Goal: Task Accomplishment & Management: Manage account settings

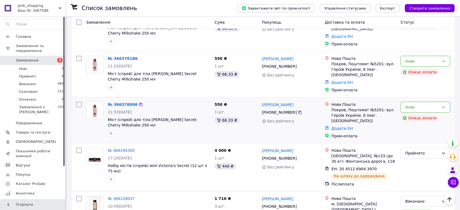
scroll to position [60, 0]
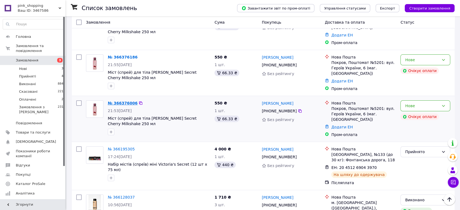
click at [119, 101] on link "№ 366376006" at bounding box center [123, 103] width 30 height 4
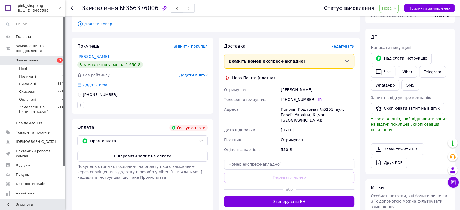
scroll to position [121, 0]
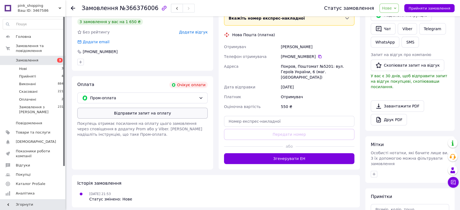
click at [122, 114] on button "Відправити запит на оплату" at bounding box center [142, 113] width 131 height 11
click at [40, 58] on span "Замовлення" at bounding box center [33, 60] width 35 height 5
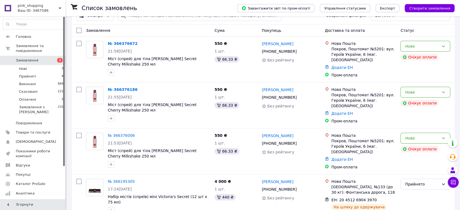
scroll to position [30, 0]
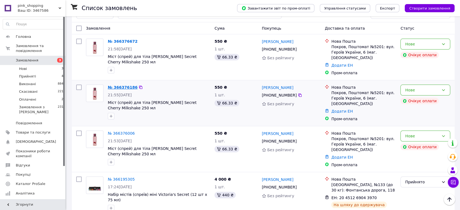
click at [119, 86] on link "№ 366376186" at bounding box center [123, 87] width 30 height 4
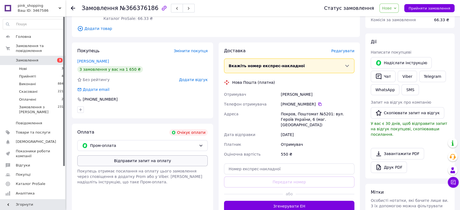
scroll to position [74, 0]
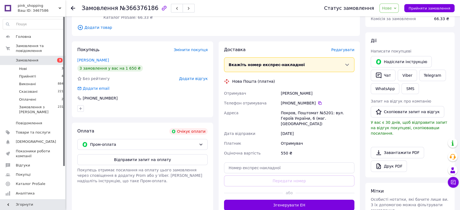
click at [41, 58] on span "Замовлення" at bounding box center [33, 60] width 35 height 5
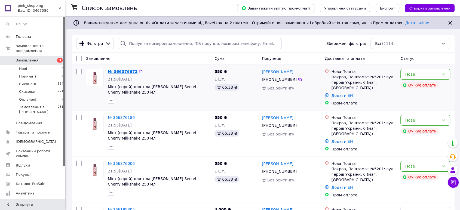
click at [129, 73] on link "№ 366376672" at bounding box center [123, 71] width 30 height 4
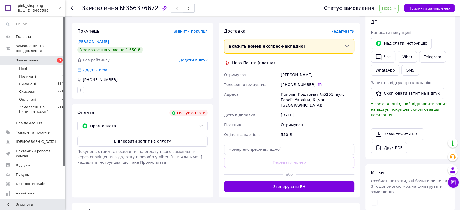
scroll to position [121, 0]
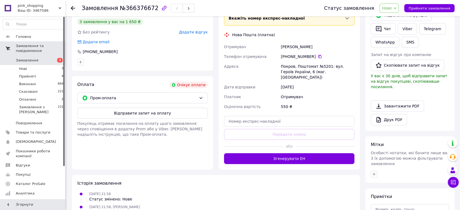
click at [31, 46] on span "Замовлення та повідомлення" at bounding box center [41, 49] width 50 height 10
